Goal: Transaction & Acquisition: Purchase product/service

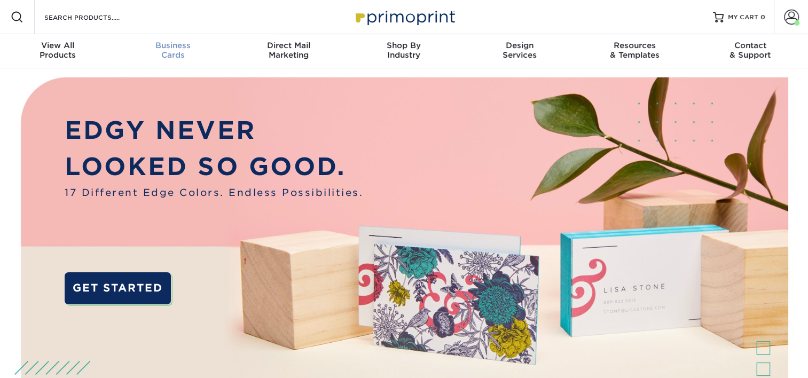
click at [174, 51] on div "Business Cards" at bounding box center [172, 50] width 115 height 19
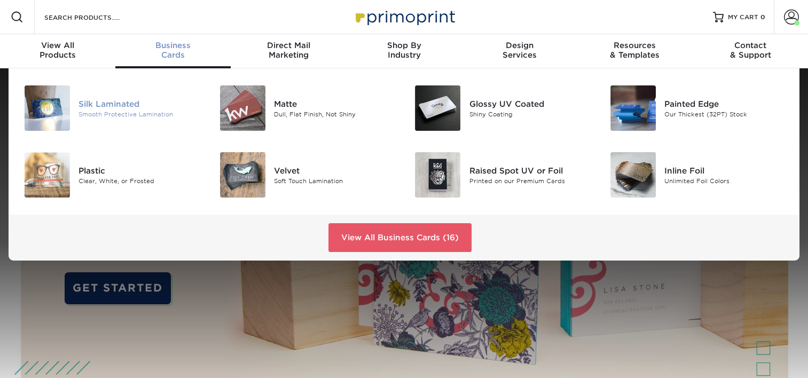
click at [106, 108] on div "Silk Laminated" at bounding box center [139, 104] width 122 height 12
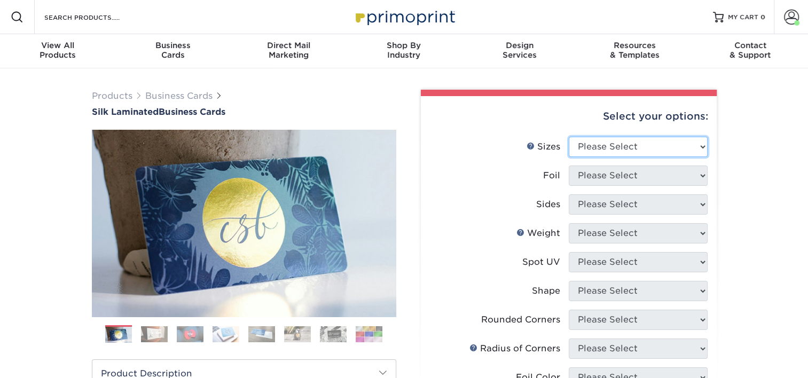
click at [630, 141] on select "Please Select 1.5" x 3.5" - Mini 1.75" x 3.5" - Mini 2" x 2" - Square 2" x 3" -…" at bounding box center [638, 147] width 139 height 20
select select "2.00x3.50"
click at [569, 137] on select "Please Select 1.5" x 3.5" - Mini 1.75" x 3.5" - Mini 2" x 2" - Square 2" x 3" -…" at bounding box center [638, 147] width 139 height 20
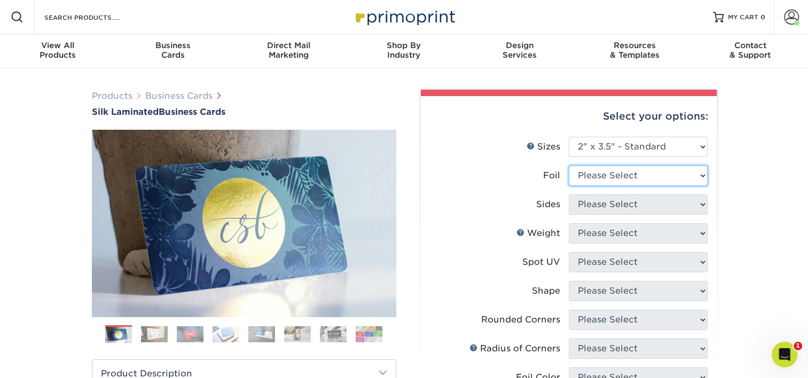
click at [637, 175] on select "Please Select Yes No" at bounding box center [638, 176] width 139 height 20
select select "0"
click at [569, 166] on select "Please Select Yes No" at bounding box center [638, 176] width 139 height 20
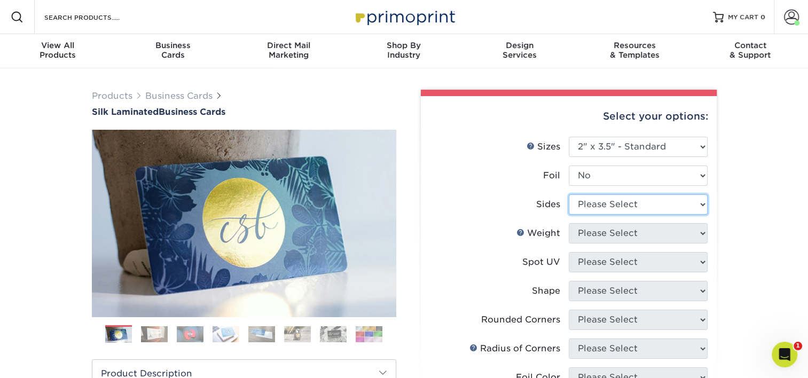
click at [618, 206] on select "Please Select Print Both Sides Print Front Only" at bounding box center [638, 204] width 139 height 20
select select "13abbda7-1d64-4f25-8bb2-c179b224825d"
click at [569, 194] on select "Please Select Print Both Sides Print Front Only" at bounding box center [638, 204] width 139 height 20
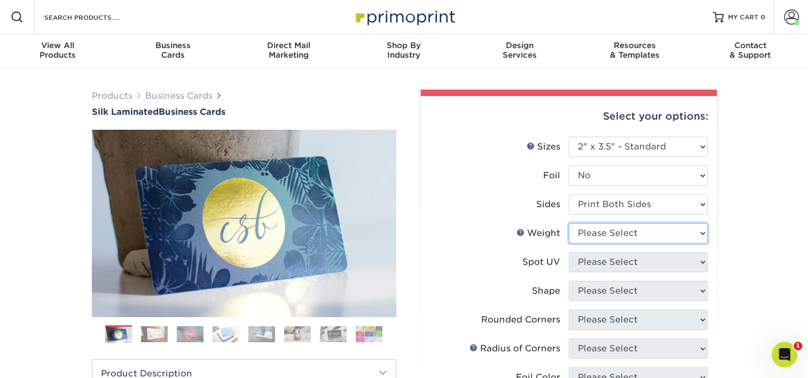
click at [613, 233] on select "Please Select 16PT" at bounding box center [638, 233] width 139 height 20
select select "16PT"
click at [569, 223] on select "Please Select 16PT" at bounding box center [638, 233] width 139 height 20
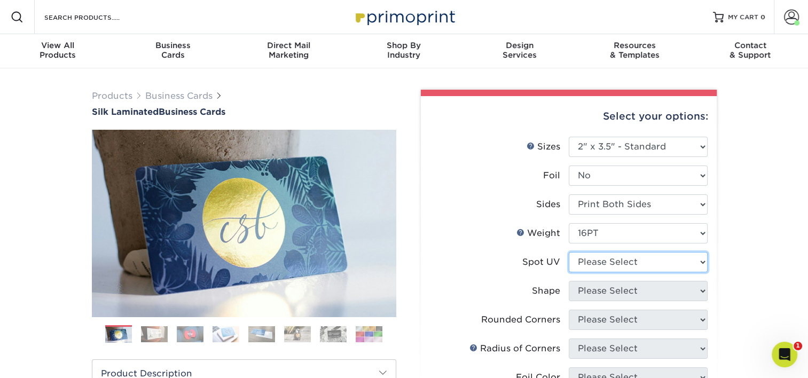
click at [624, 262] on select "Please Select No Spot UV Front and Back (Both Sides) Front Only Back Only" at bounding box center [638, 262] width 139 height 20
select select "3"
click at [569, 252] on select "Please Select No Spot UV Front and Back (Both Sides) Front Only Back Only" at bounding box center [638, 262] width 139 height 20
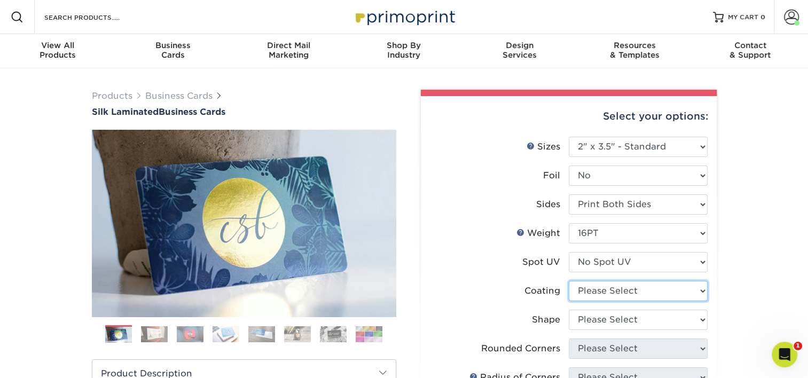
click at [631, 292] on select at bounding box center [638, 291] width 139 height 20
select select "3e7618de-abca-4bda-9f97-8b9129e913d8"
click at [569, 281] on select at bounding box center [638, 291] width 139 height 20
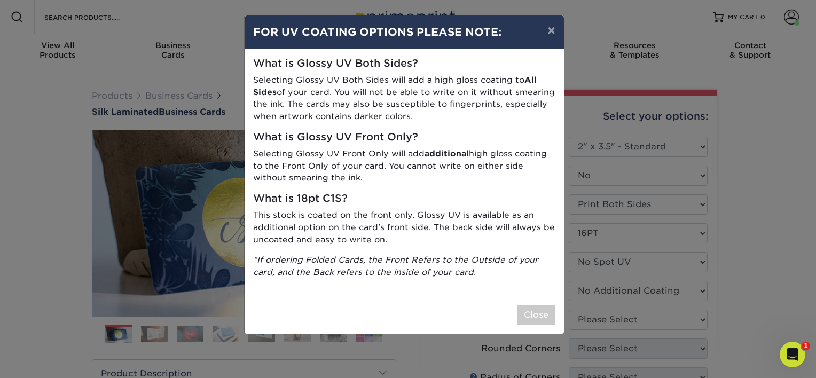
click at [560, 313] on div "Close" at bounding box center [404, 315] width 319 height 38
click at [547, 308] on button "Close" at bounding box center [536, 315] width 38 height 20
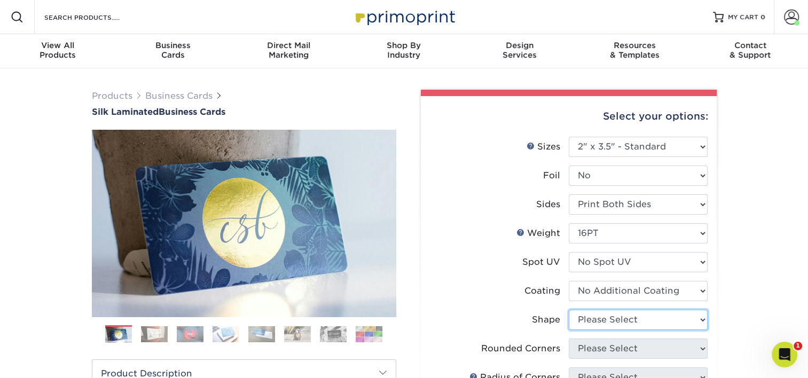
click at [613, 327] on select "Please Select Standard Oval" at bounding box center [638, 320] width 139 height 20
click at [613, 320] on select "Please Select Standard Oval" at bounding box center [638, 320] width 139 height 20
drag, startPoint x: 613, startPoint y: 321, endPoint x: 613, endPoint y: 328, distance: 6.9
click at [613, 322] on select "Please Select Standard Oval" at bounding box center [638, 320] width 139 height 20
select select "standard"
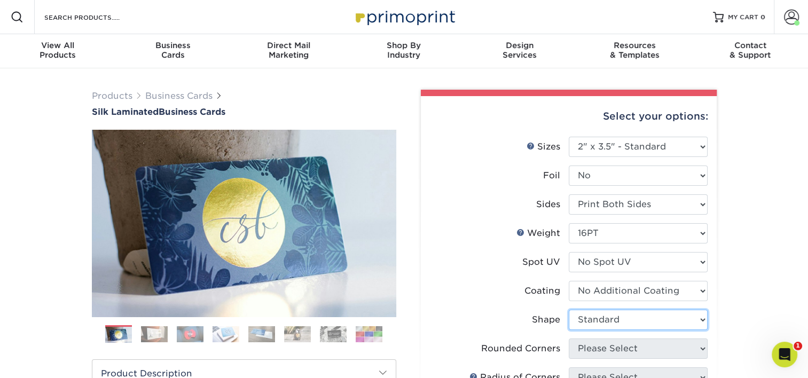
click at [569, 310] on select "Please Select Standard Oval" at bounding box center [638, 320] width 139 height 20
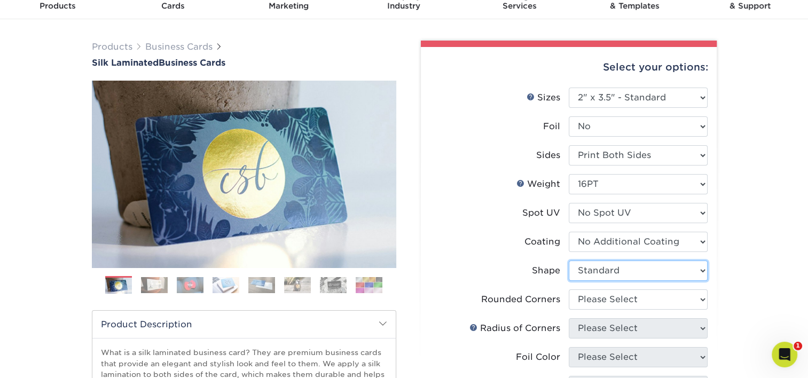
scroll to position [53, 0]
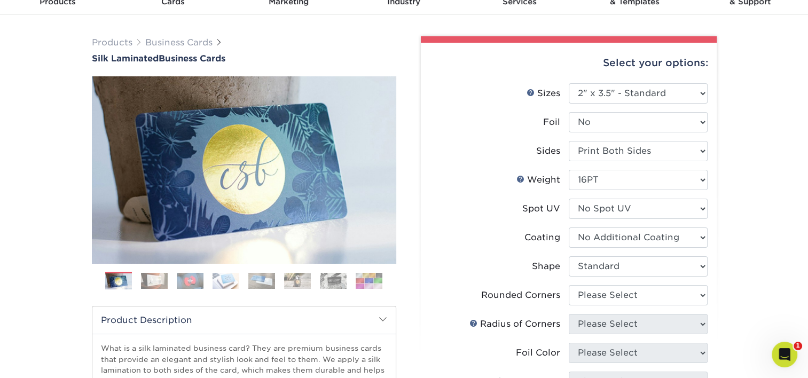
click at [629, 305] on li "Rounded Corners Please Select Yes - Round 2 Corners Yes - Round 4 Corners No" at bounding box center [569, 299] width 278 height 29
click at [631, 301] on select "Please Select Yes - Round 2 Corners Yes - Round 4 Corners No" at bounding box center [638, 295] width 139 height 20
select select "0"
click at [569, 285] on select "Please Select Yes - Round 2 Corners Yes - Round 4 Corners No" at bounding box center [638, 295] width 139 height 20
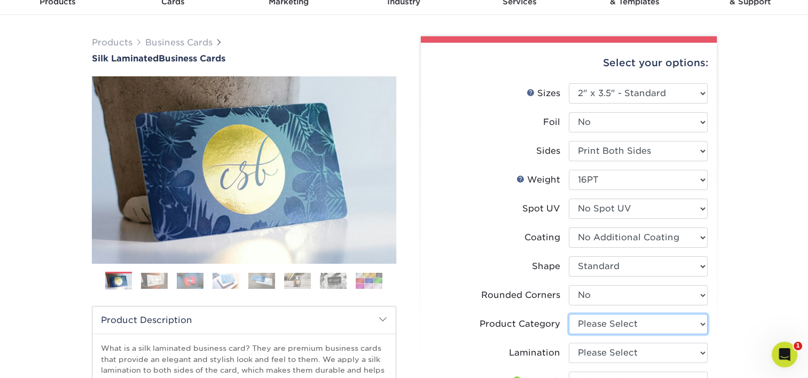
click at [585, 322] on select "Please Select Business Cards" at bounding box center [638, 324] width 139 height 20
select select "3b5148f1-0588-4f88-a218-97bcfdce65c1"
click at [569, 314] on select "Please Select Business Cards" at bounding box center [638, 324] width 139 height 20
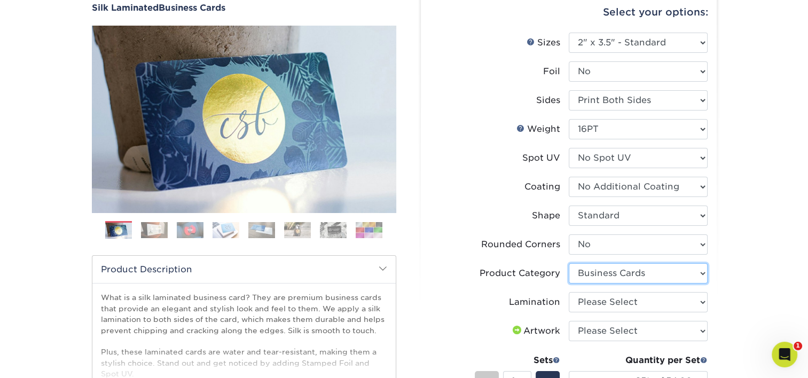
scroll to position [107, 0]
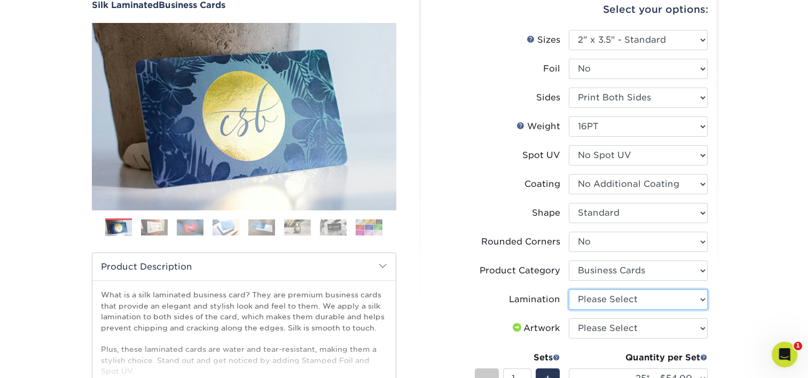
click at [619, 298] on select "Please Select Silk" at bounding box center [638, 299] width 139 height 20
select select "ccacb42f-45f7-42d3-bbd3-7c8421cf37f0"
click at [569, 289] on select "Please Select Silk" at bounding box center [638, 299] width 139 height 20
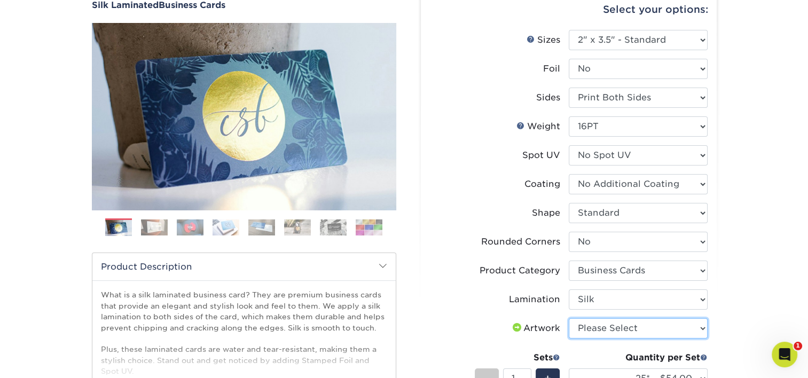
click at [618, 327] on select "Please Select I will upload files I need a design - $100" at bounding box center [638, 328] width 139 height 20
select select "upload"
click at [569, 318] on select "Please Select I will upload files I need a design - $100" at bounding box center [638, 328] width 139 height 20
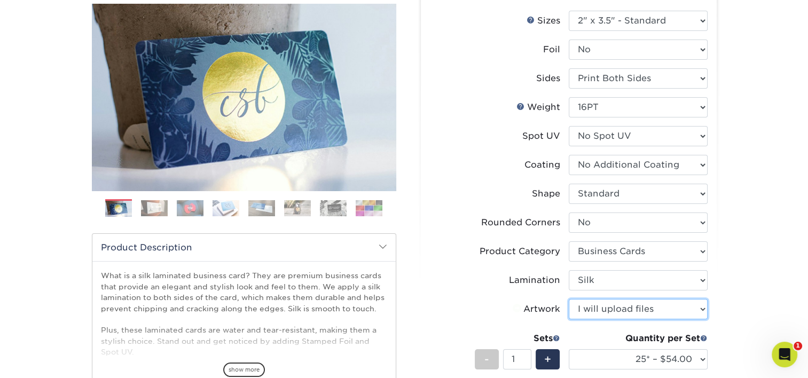
scroll to position [160, 0]
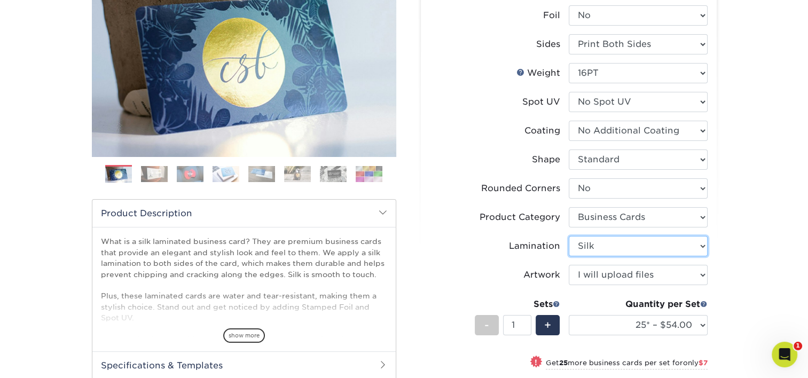
click at [625, 245] on select "Please Select Silk" at bounding box center [638, 246] width 139 height 20
click at [569, 236] on select "Please Select Silk" at bounding box center [638, 246] width 139 height 20
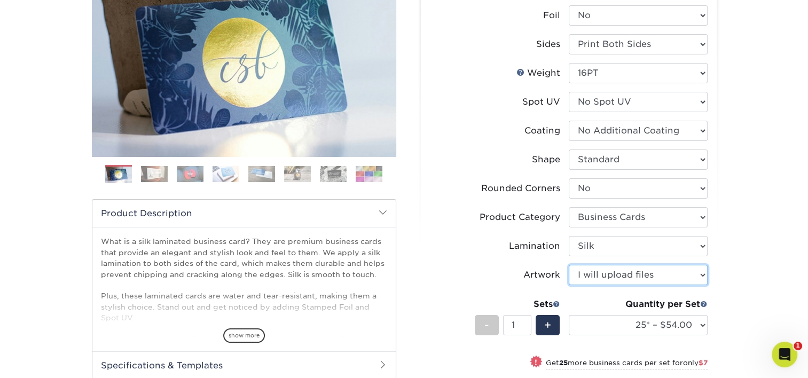
click at [652, 282] on select "Please Select I will upload files I need a design - $100" at bounding box center [638, 275] width 139 height 20
click at [569, 265] on select "Please Select I will upload files I need a design - $100" at bounding box center [638, 275] width 139 height 20
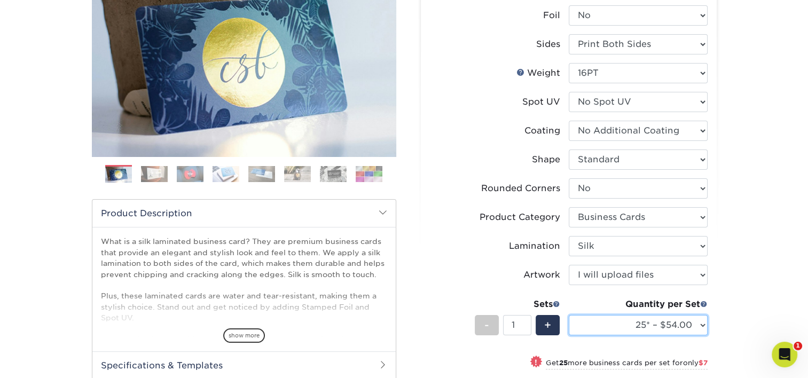
click at [644, 327] on select "25* – $54.00 50* – $61.00 75* – $68.00 100* – $75.00 250* – $82.00 500 – $86.00…" at bounding box center [638, 325] width 139 height 20
select select "100* – $75.00"
click at [569, 315] on select "25* – $54.00 50* – $61.00 75* – $68.00 100* – $75.00 250* – $82.00 500 – $86.00…" at bounding box center [638, 325] width 139 height 20
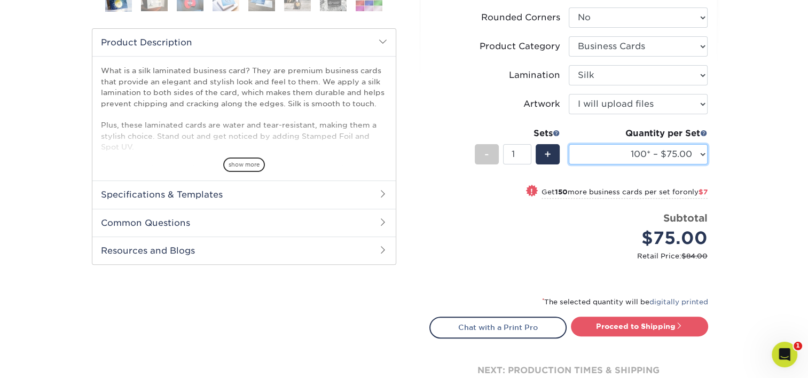
scroll to position [374, 0]
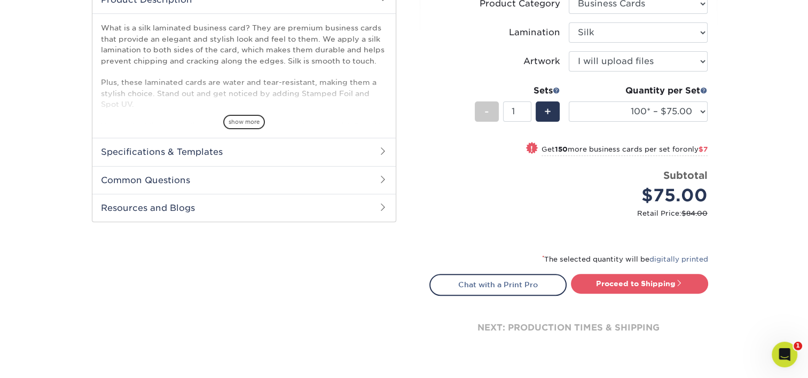
click at [647, 296] on div "next: production times & shipping" at bounding box center [568, 328] width 279 height 64
click at [664, 285] on link "Proceed to Shipping" at bounding box center [639, 283] width 137 height 19
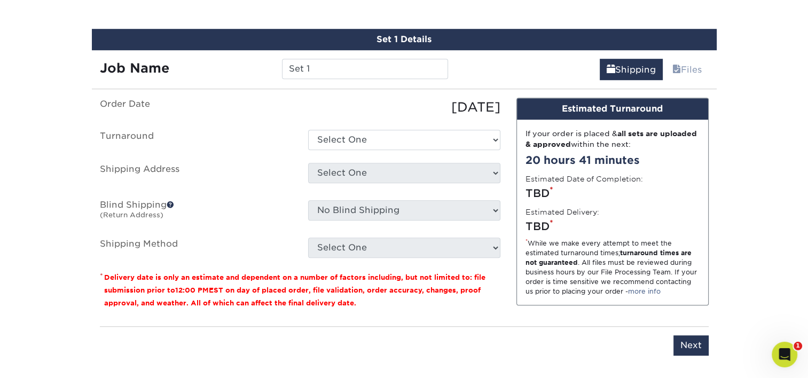
scroll to position [675, 0]
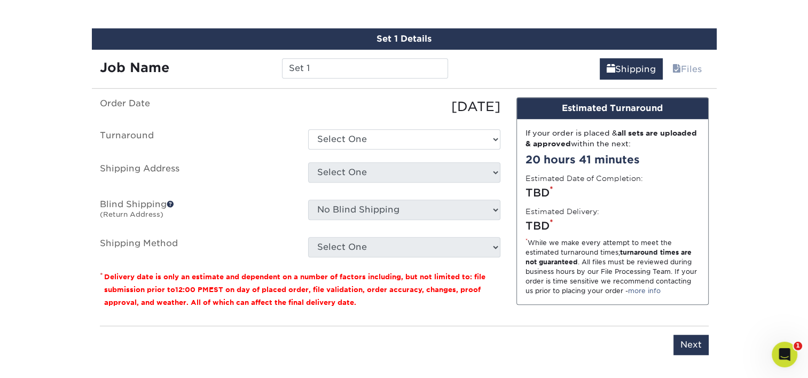
click at [329, 50] on div "Job Name Set 1" at bounding box center [274, 65] width 365 height 30
click at [325, 68] on input "Set 1" at bounding box center [365, 68] width 166 height 20
type input "[PERSON_NAME]"
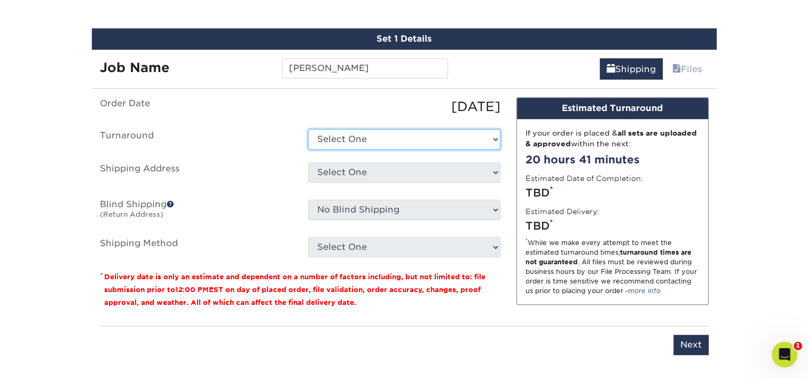
click at [350, 140] on select "Select One 2-4 Business Days 2 Day Next Business Day" at bounding box center [404, 139] width 192 height 20
select select "e8d6ad55-c448-4bce-ba25-c4c4dd4b9d0d"
click at [308, 129] on select "Select One 2-4 Business Days 2 Day Next Business Day" at bounding box center [404, 139] width 192 height 20
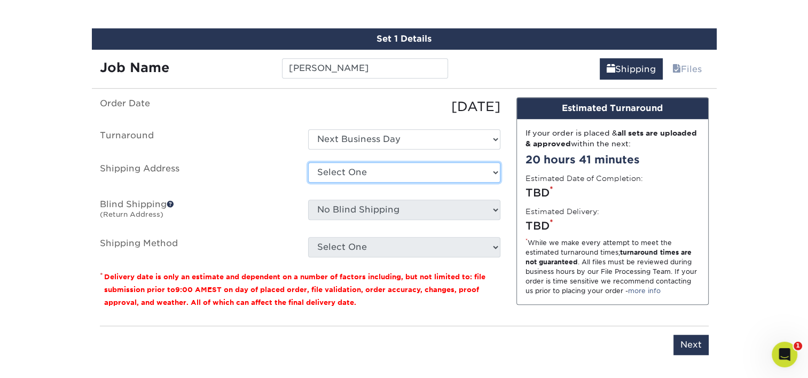
click at [361, 171] on select "Select One Adan Arreola Adolfo Ordonez Adolfo Ordonez Alfonso Toro Alicia Monta…" at bounding box center [404, 172] width 192 height 20
select select "239221"
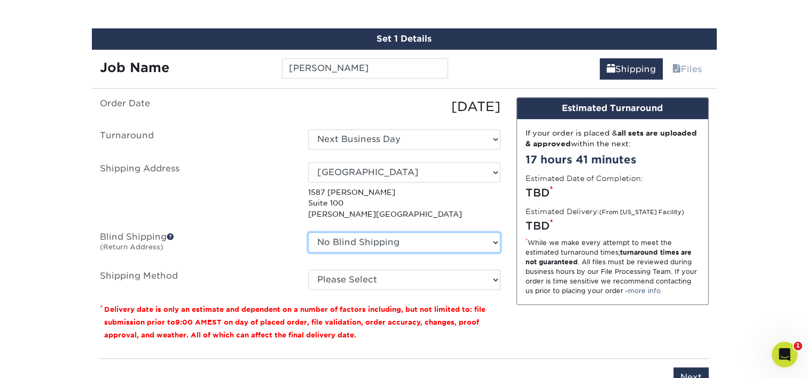
click at [436, 243] on select "No Blind Shipping Adan Arreola Adolfo Ordonez Adolfo Ordonez Alfonso Toro Alici…" at bounding box center [404, 242] width 192 height 20
select select "239221"
click at [308, 232] on select "No Blind Shipping Adan Arreola Adolfo Ordonez Adolfo Ordonez Alfonso Toro Alici…" at bounding box center [404, 242] width 192 height 20
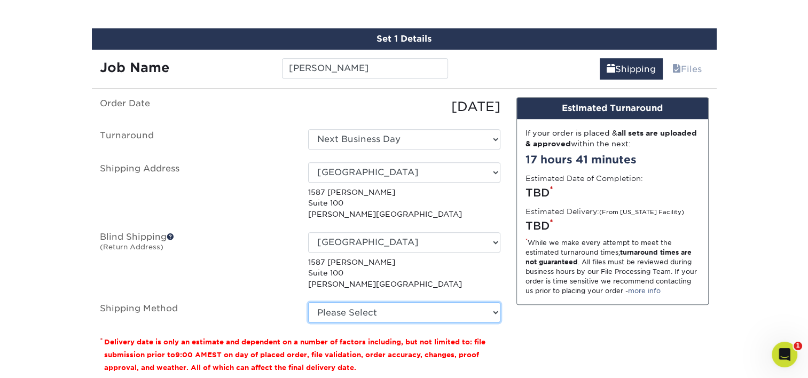
click at [444, 302] on select "Please Select Ground Shipping (+$7.84) 3 Day Shipping Service (+$15.34) 2 Day A…" at bounding box center [404, 312] width 192 height 20
select select "03"
click at [308, 302] on select "Please Select Ground Shipping (+$7.84) 3 Day Shipping Service (+$15.34) 2 Day A…" at bounding box center [404, 312] width 192 height 20
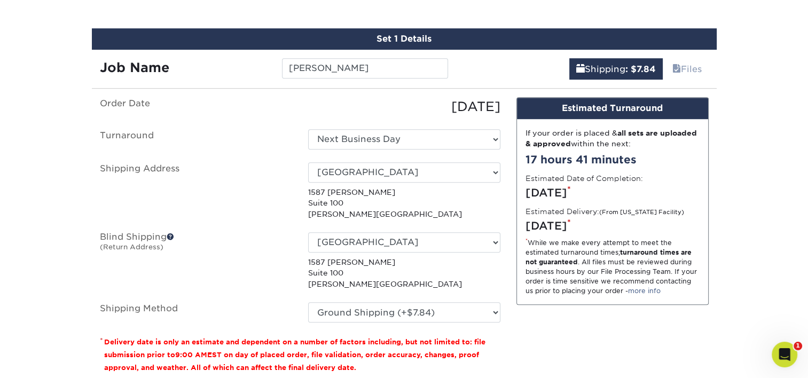
click at [247, 269] on label "Blind Shipping (Return Address)" at bounding box center [196, 260] width 208 height 57
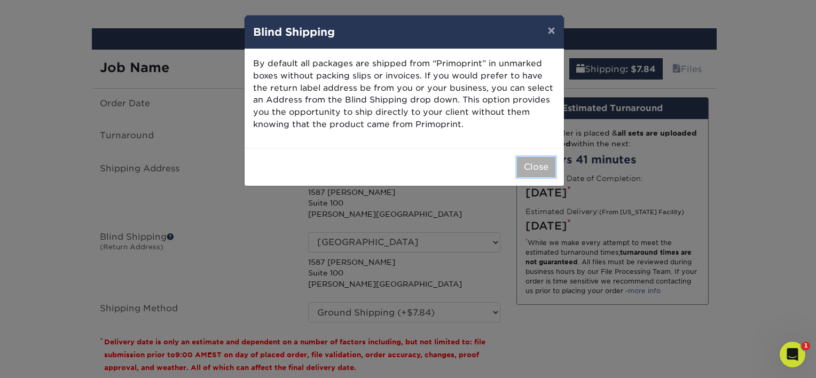
click at [539, 175] on button "Close" at bounding box center [536, 167] width 38 height 20
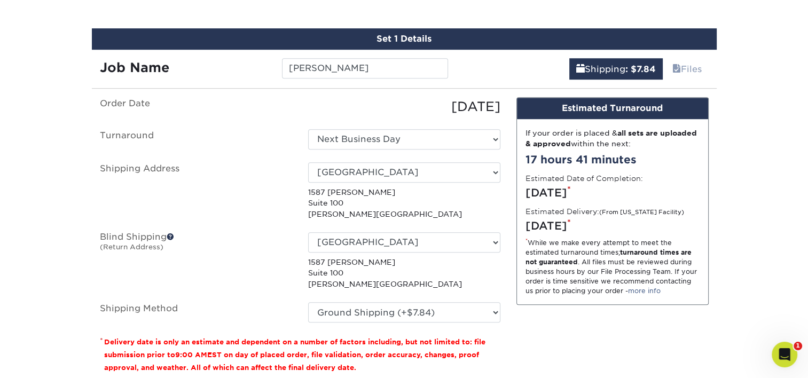
click at [556, 318] on div "Design Estimated Turnaround If your order is placed & all sets are uploaded & a…" at bounding box center [612, 239] width 208 height 285
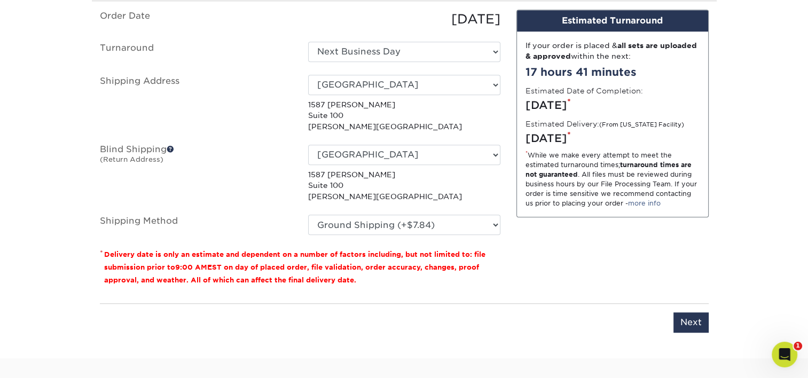
scroll to position [782, 0]
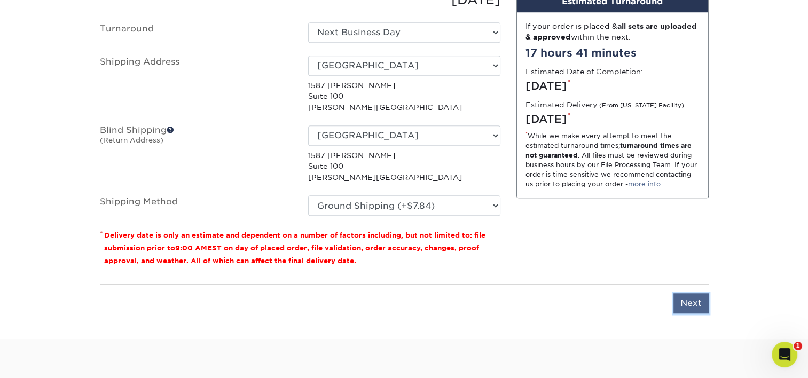
click at [700, 300] on input "Next" at bounding box center [690, 303] width 35 height 20
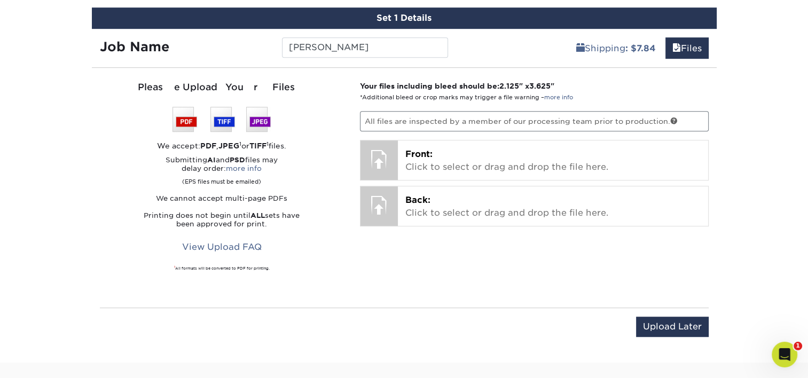
scroll to position [675, 0]
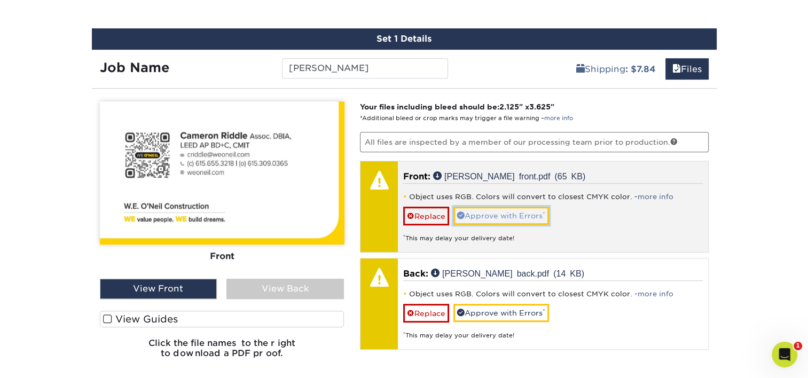
click at [511, 218] on link "Approve with Errors *" at bounding box center [501, 216] width 96 height 18
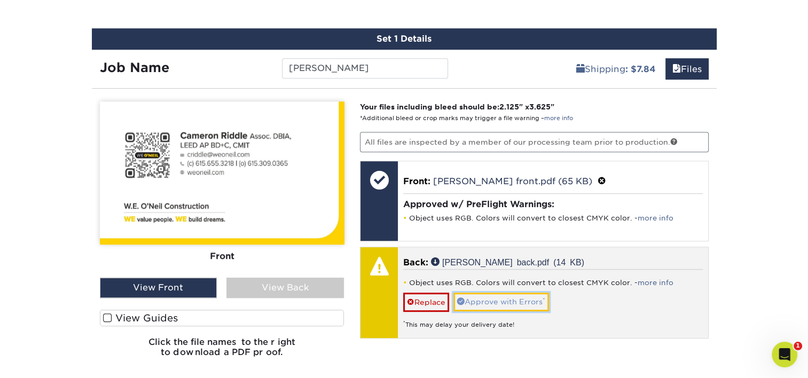
click at [507, 293] on link "Approve with Errors *" at bounding box center [501, 302] width 96 height 18
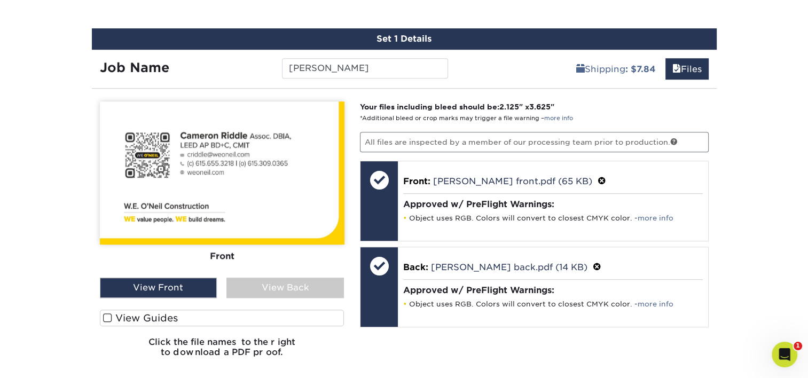
click at [288, 282] on div "View Back" at bounding box center [284, 288] width 117 height 20
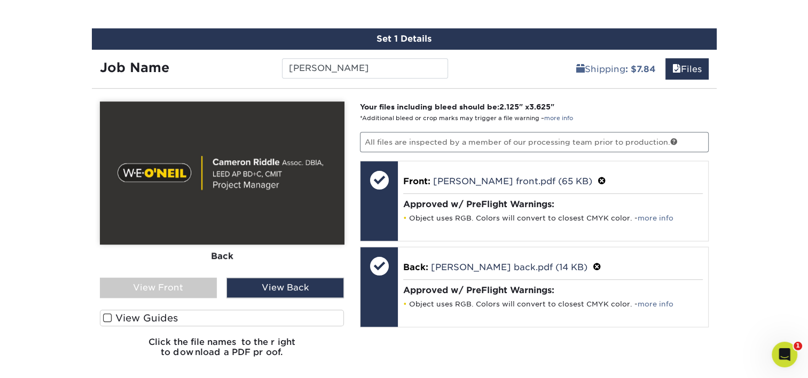
click at [280, 292] on div "View Back" at bounding box center [284, 288] width 117 height 20
click at [191, 286] on div "View Front" at bounding box center [158, 288] width 117 height 20
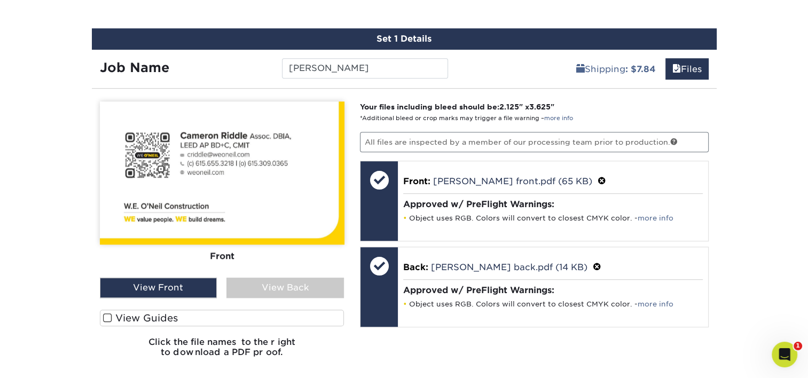
click at [276, 289] on div "View Back" at bounding box center [284, 288] width 117 height 20
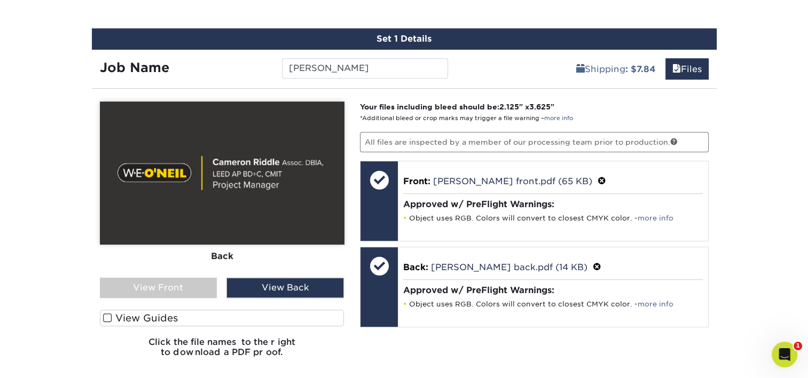
click at [207, 290] on div "View Front" at bounding box center [158, 288] width 117 height 20
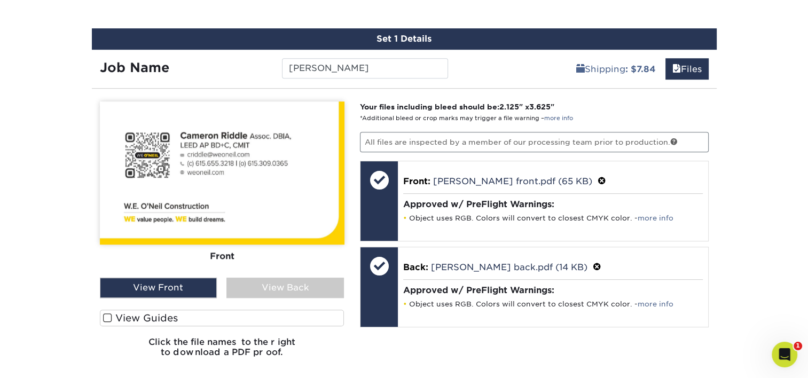
click at [293, 287] on div "View Back" at bounding box center [284, 288] width 117 height 20
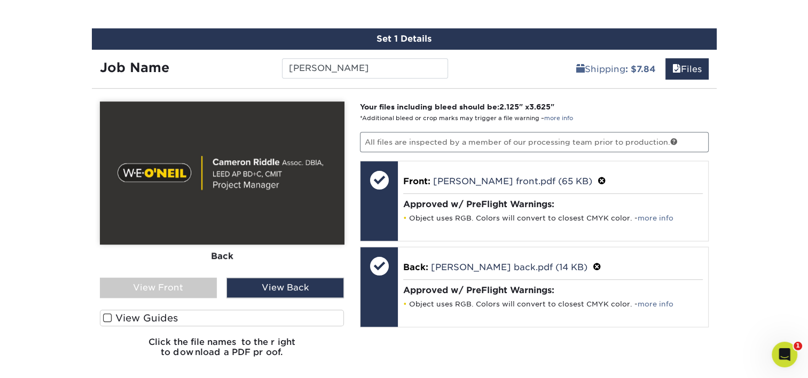
click at [194, 280] on div "View Front" at bounding box center [158, 288] width 117 height 20
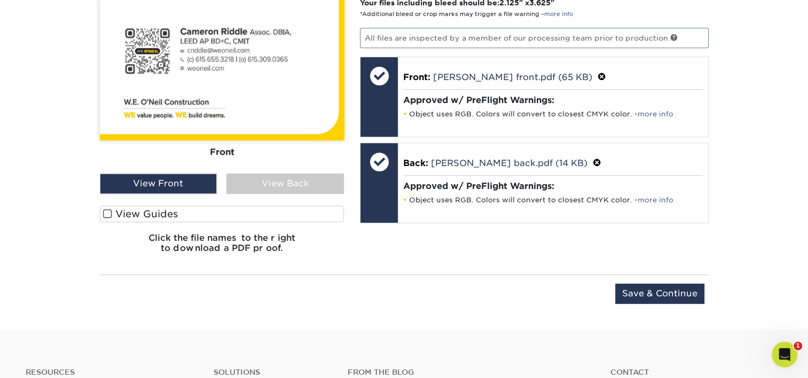
scroll to position [782, 0]
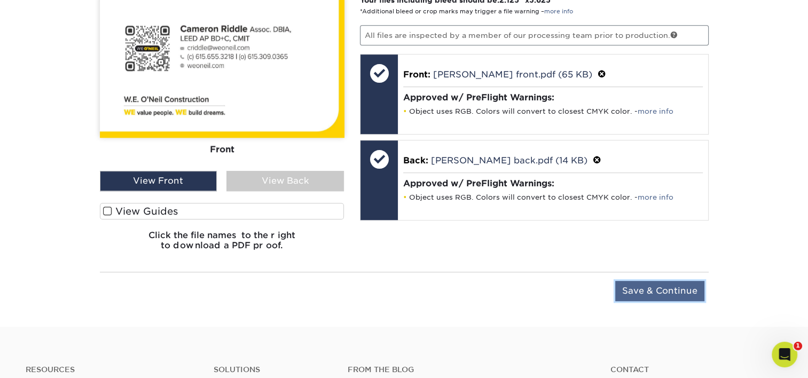
click at [690, 289] on input "Save & Continue" at bounding box center [659, 291] width 89 height 20
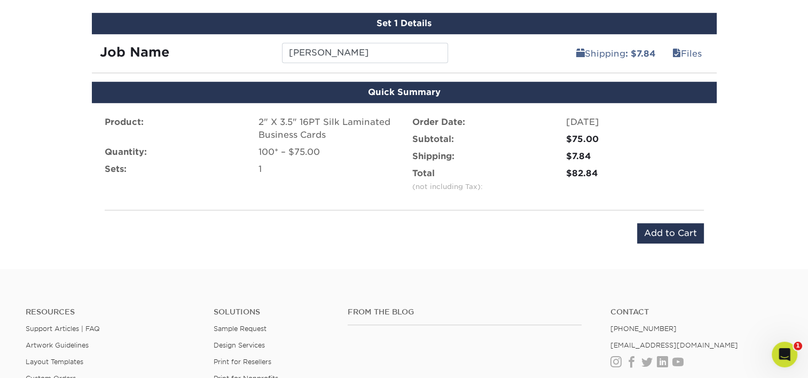
scroll to position [675, 0]
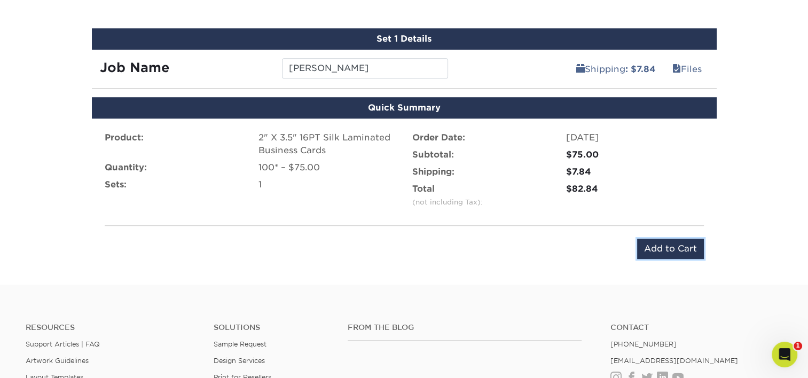
click at [654, 247] on input "Add to Cart" at bounding box center [670, 249] width 67 height 20
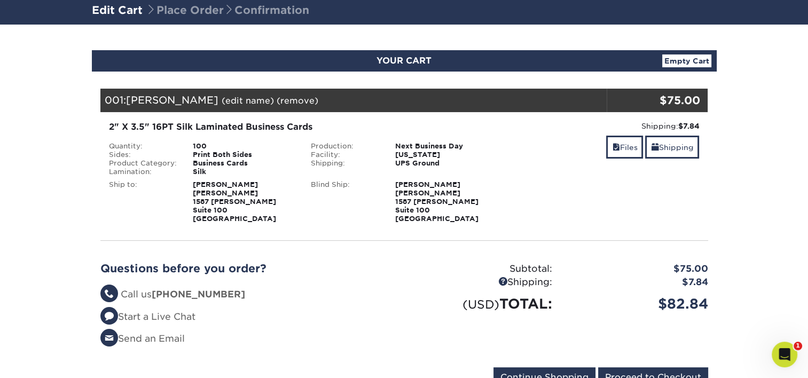
scroll to position [107, 0]
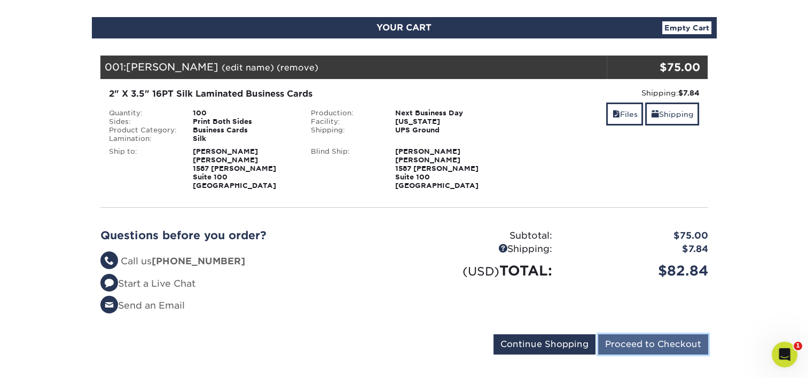
click at [660, 344] on input "Proceed to Checkout" at bounding box center [653, 344] width 110 height 20
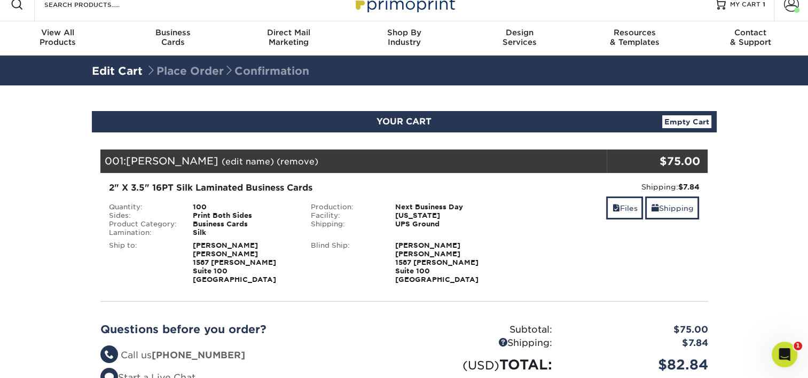
scroll to position [0, 0]
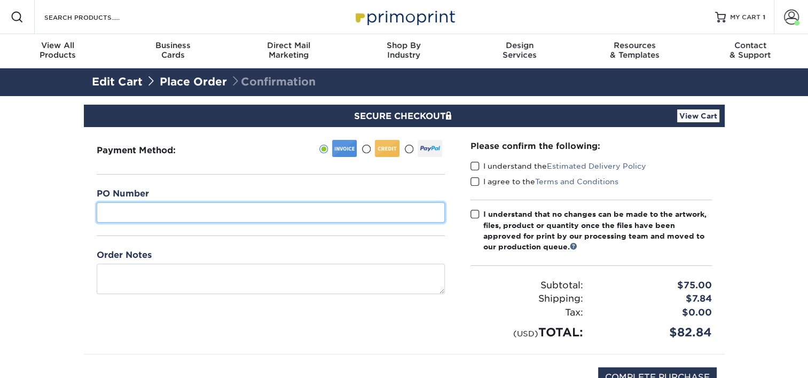
click at [139, 212] on input "text" at bounding box center [271, 212] width 348 height 20
type input "33"
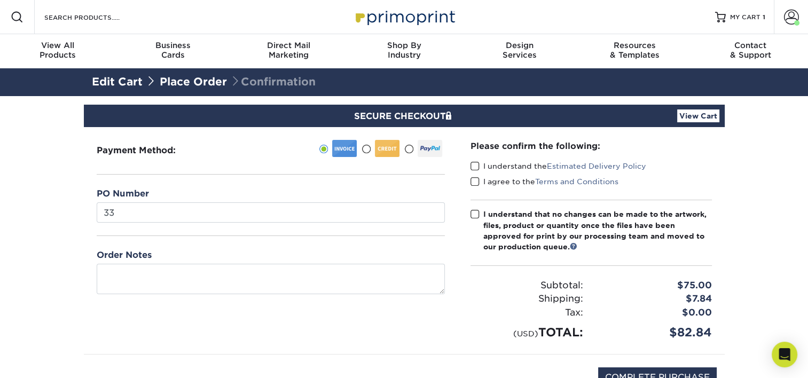
drag, startPoint x: 472, startPoint y: 164, endPoint x: 475, endPoint y: 175, distance: 10.5
click at [473, 165] on span at bounding box center [474, 166] width 9 height 10
click at [0, 0] on input "I understand the Estimated Delivery Policy" at bounding box center [0, 0] width 0 height 0
click at [476, 180] on span at bounding box center [474, 182] width 9 height 10
click at [0, 0] on input "I agree to the Terms and Conditions" at bounding box center [0, 0] width 0 height 0
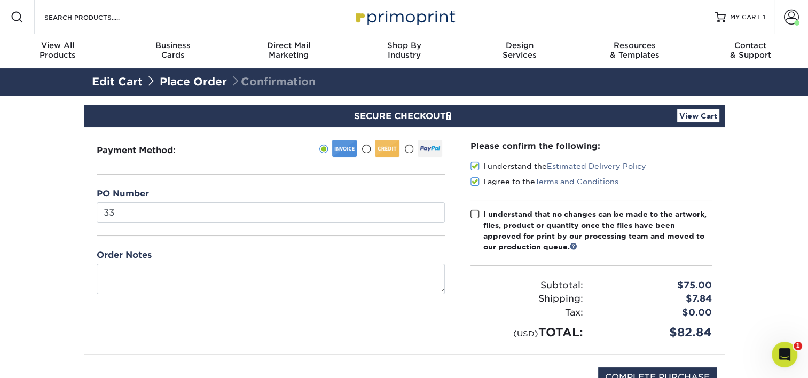
click at [475, 213] on span at bounding box center [474, 214] width 9 height 10
click at [0, 0] on input "I understand that no changes can be made to the artwork, files, product or quan…" at bounding box center [0, 0] width 0 height 0
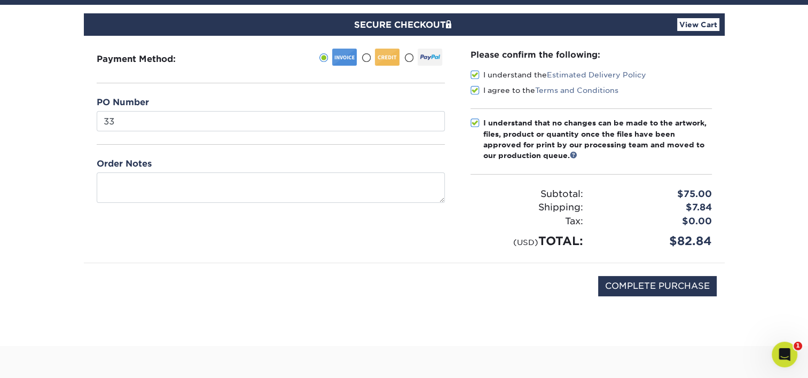
scroll to position [107, 0]
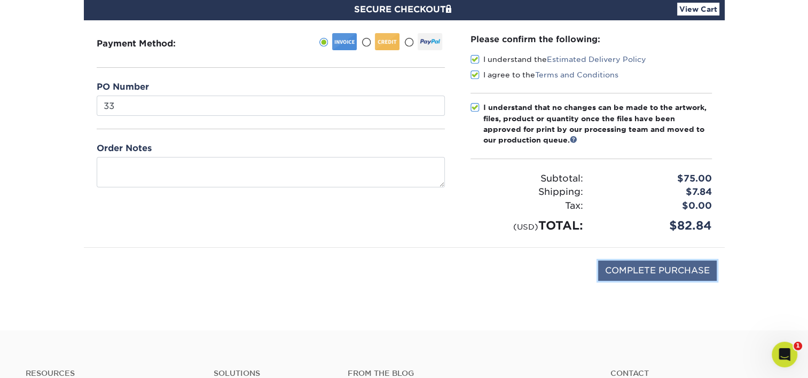
click at [662, 266] on input "COMPLETE PURCHASE" at bounding box center [657, 271] width 119 height 20
type input "PROCESSING, PLEASE WAIT..."
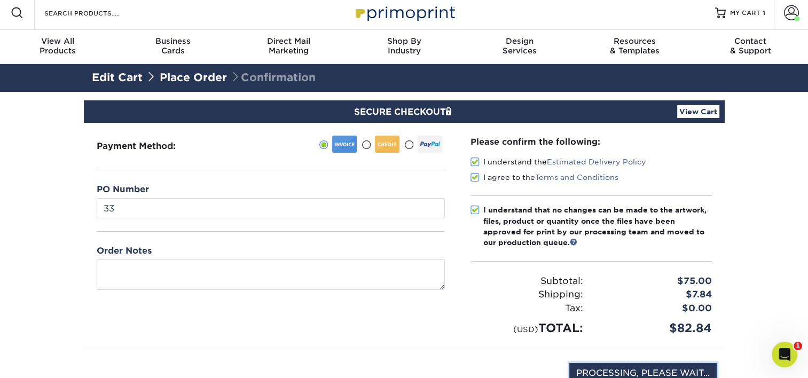
scroll to position [0, 0]
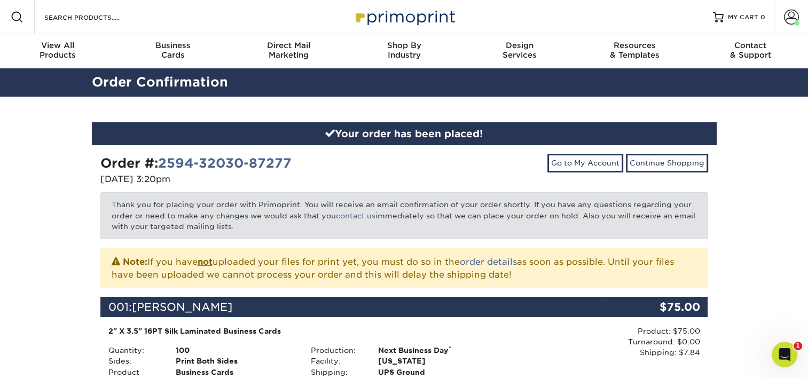
click at [241, 185] on p "[DATE] 3:20pm" at bounding box center [248, 179] width 296 height 13
